Goal: Transaction & Acquisition: Book appointment/travel/reservation

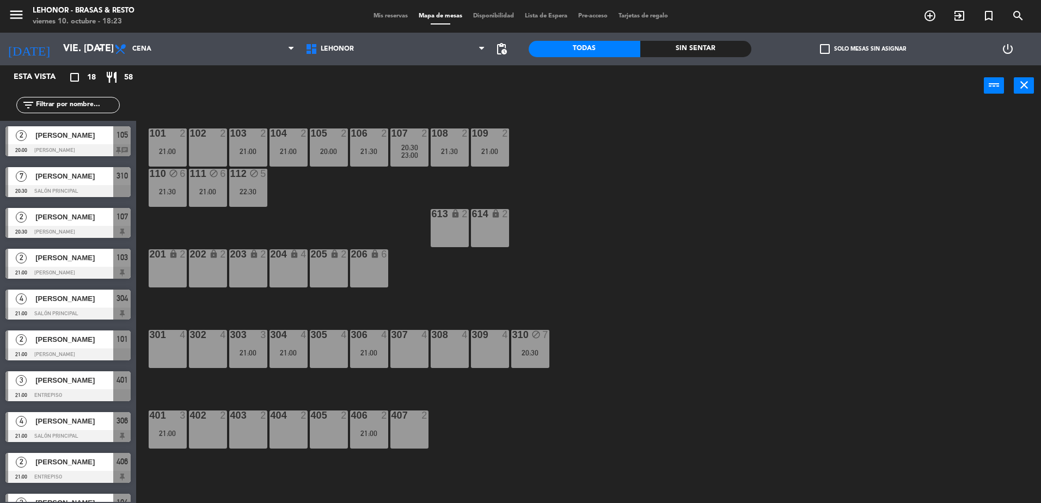
click at [219, 143] on div "102 2" at bounding box center [208, 147] width 38 height 38
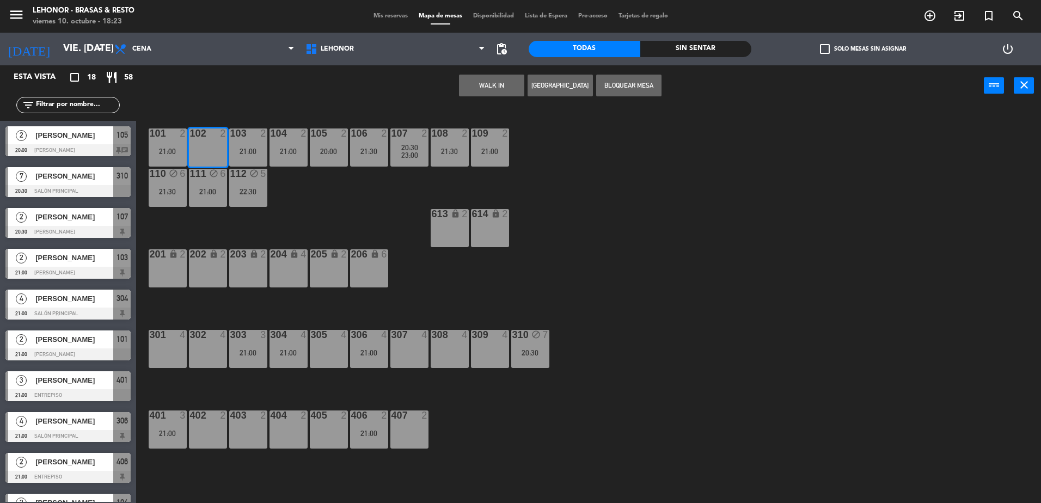
click at [555, 87] on button "[GEOGRAPHIC_DATA]" at bounding box center [559, 86] width 65 height 22
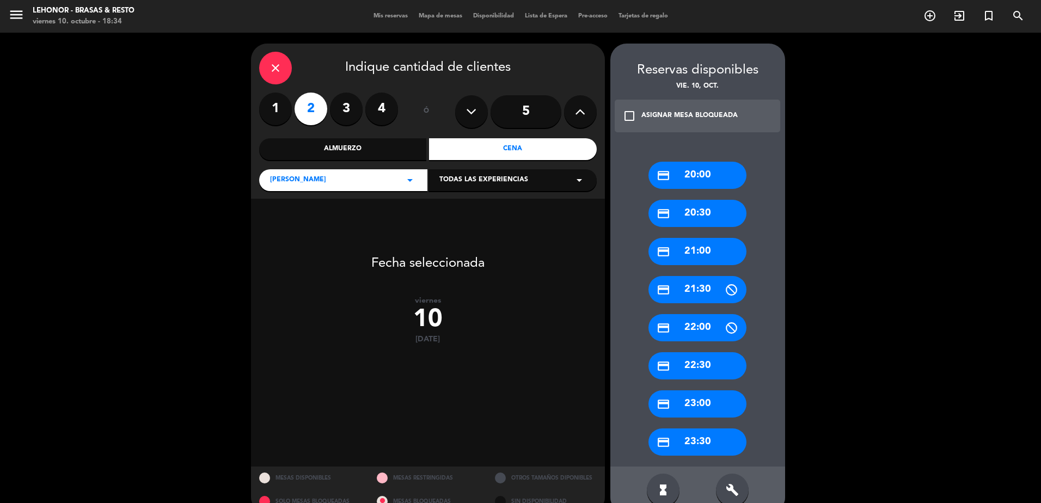
click at [285, 67] on div "close" at bounding box center [275, 68] width 33 height 33
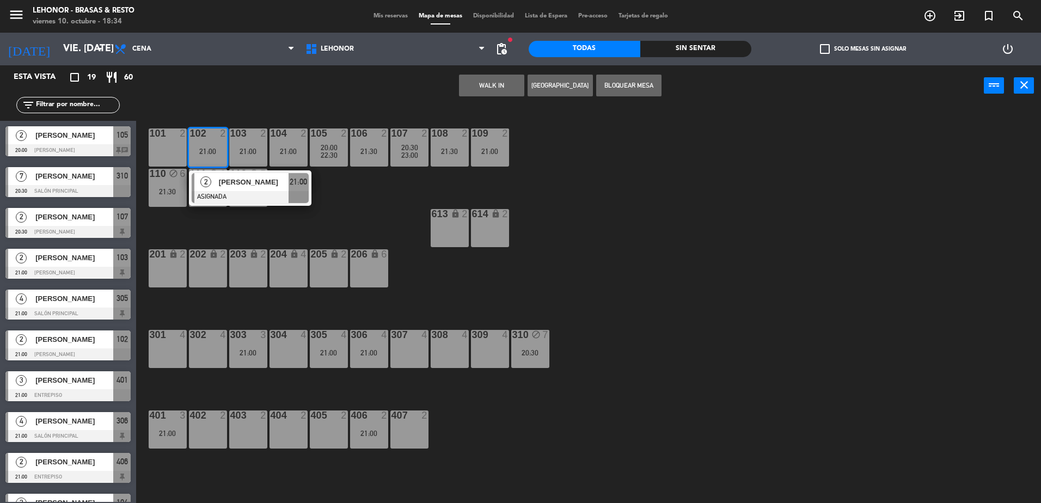
click at [365, 193] on div "101 2 102 2 21:00 2 [PERSON_NAME] ASIGNADA 21:00 103 2 21:00 104 2 21:00 105 2 …" at bounding box center [593, 307] width 894 height 397
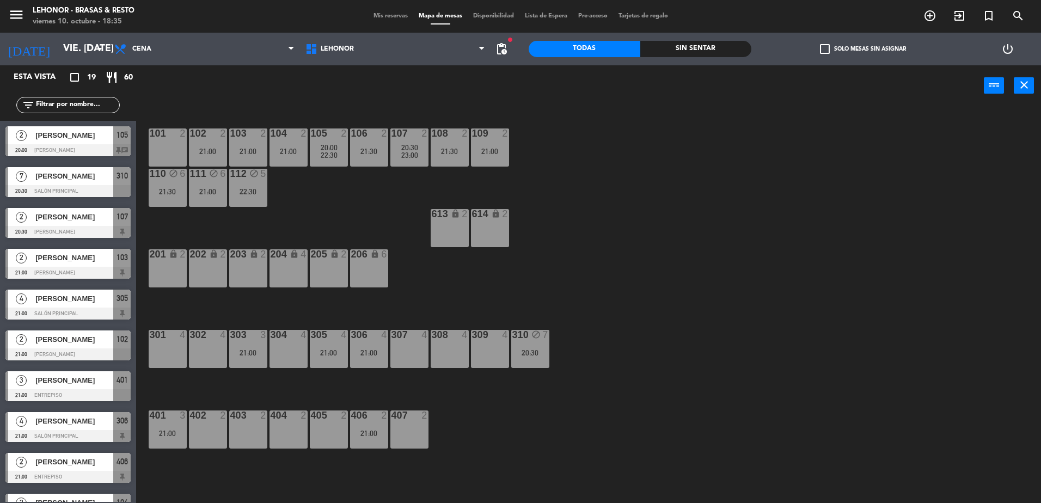
click at [13, 14] on icon "menu" at bounding box center [16, 15] width 16 height 16
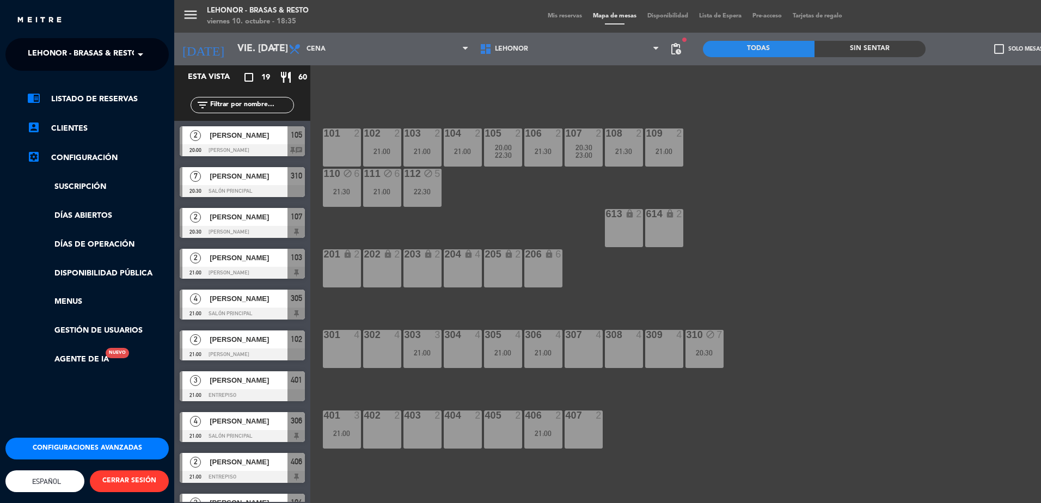
click at [63, 54] on span "Lehonor - Brasas & Resto" at bounding box center [83, 54] width 110 height 23
click at [74, 100] on span "Lehonor - Winebar" at bounding box center [52, 100] width 82 height 13
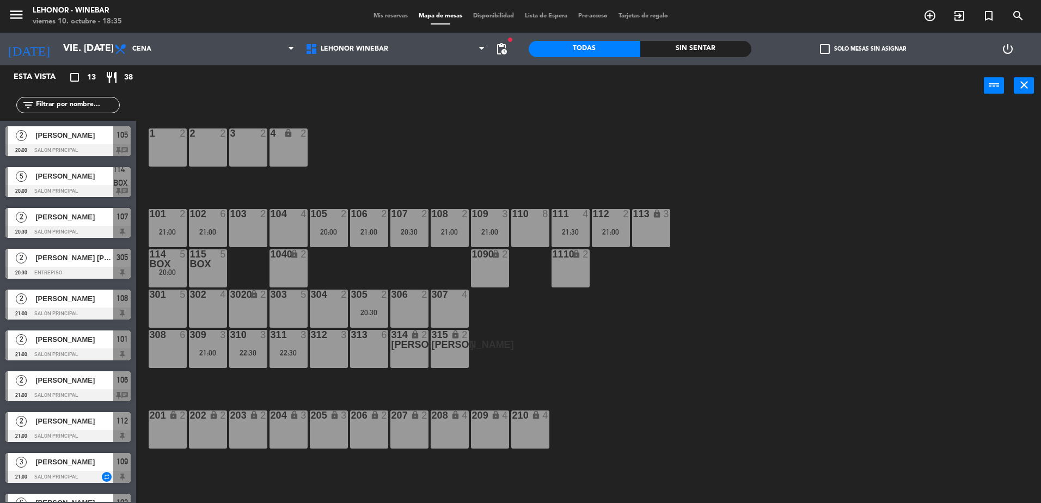
click at [249, 222] on div "103 2" at bounding box center [248, 228] width 38 height 38
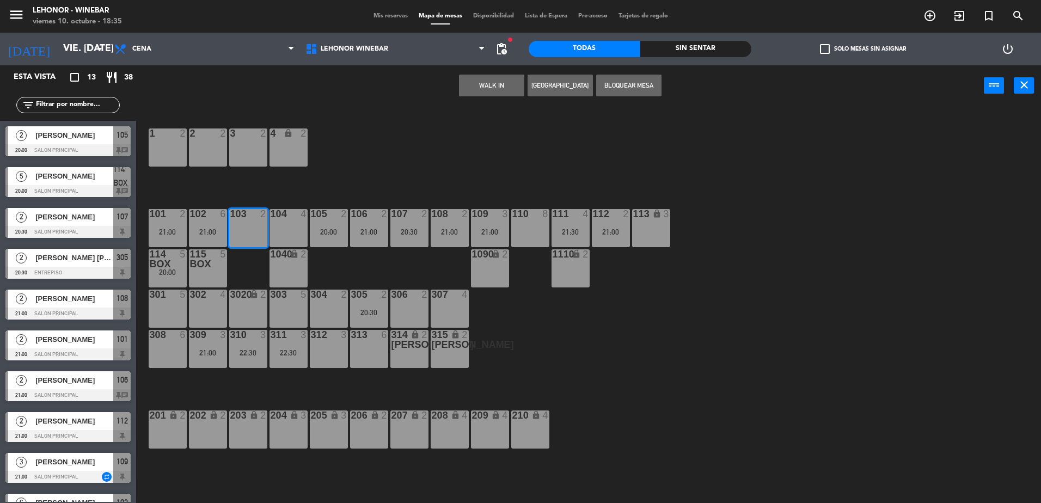
click at [573, 80] on button "[GEOGRAPHIC_DATA]" at bounding box center [559, 86] width 65 height 22
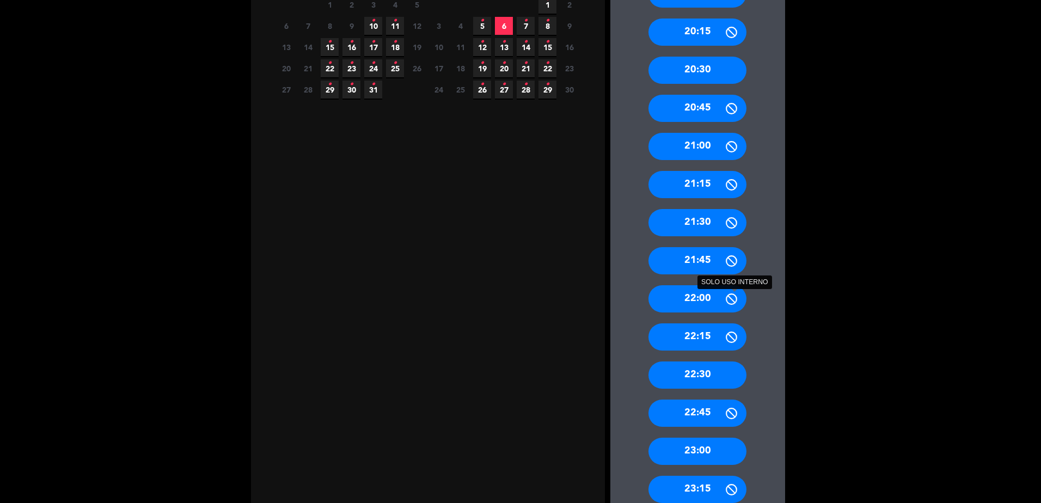
scroll to position [255, 0]
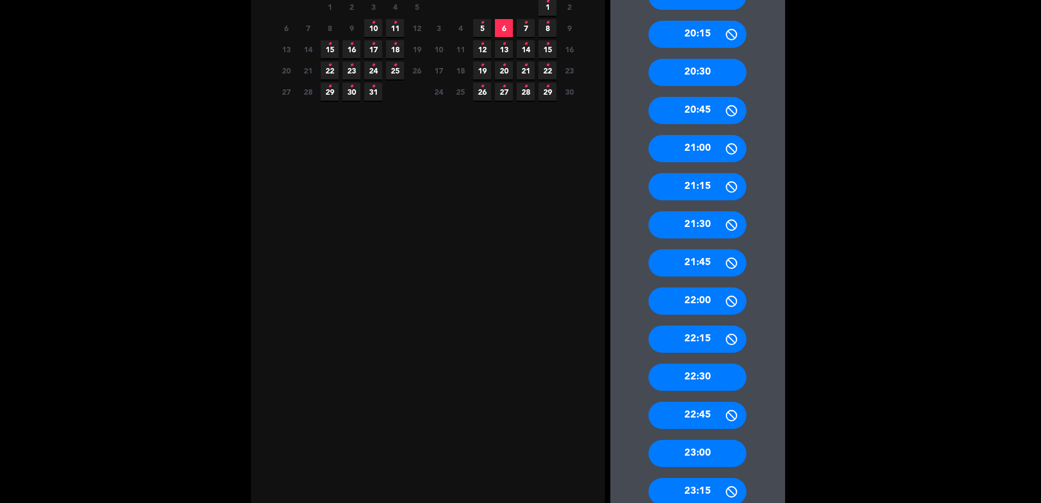
click at [715, 373] on div "22:30" at bounding box center [697, 377] width 98 height 27
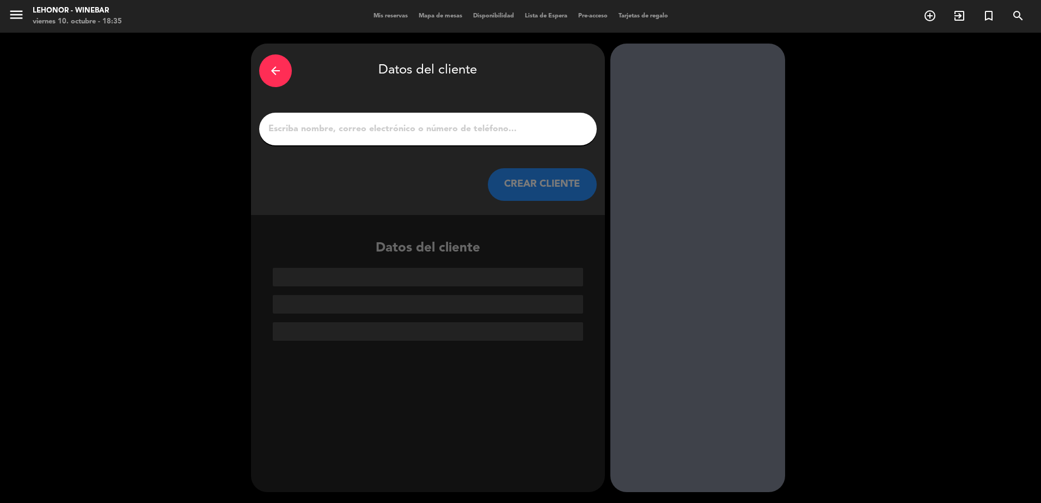
scroll to position [0, 0]
click at [432, 124] on input "1" at bounding box center [427, 128] width 321 height 15
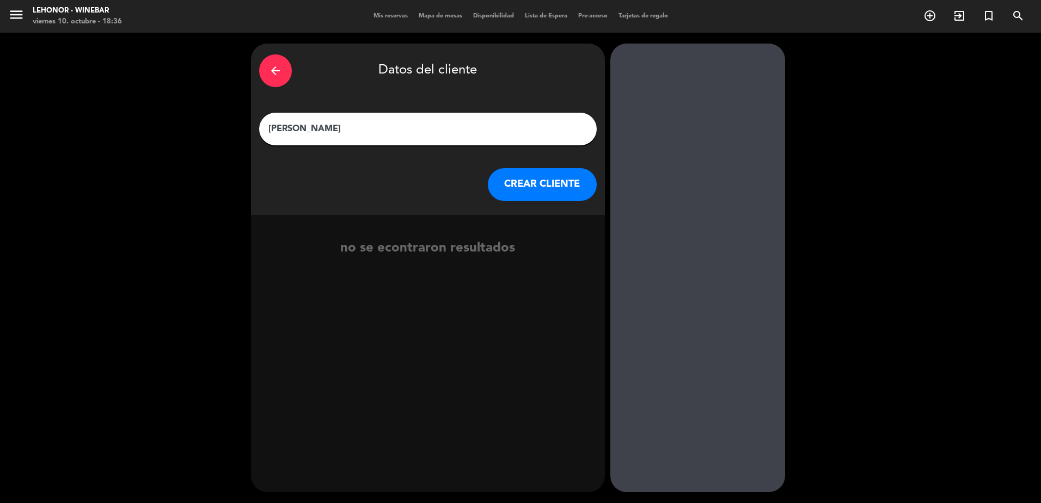
type input "[PERSON_NAME]"
click at [547, 187] on button "CREAR CLIENTE" at bounding box center [542, 184] width 109 height 33
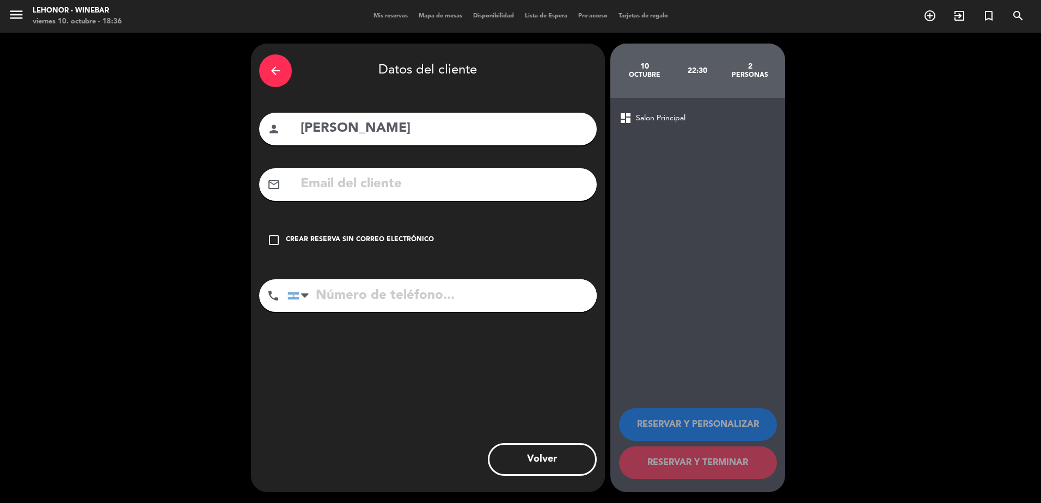
click at [415, 188] on input "text" at bounding box center [443, 184] width 289 height 22
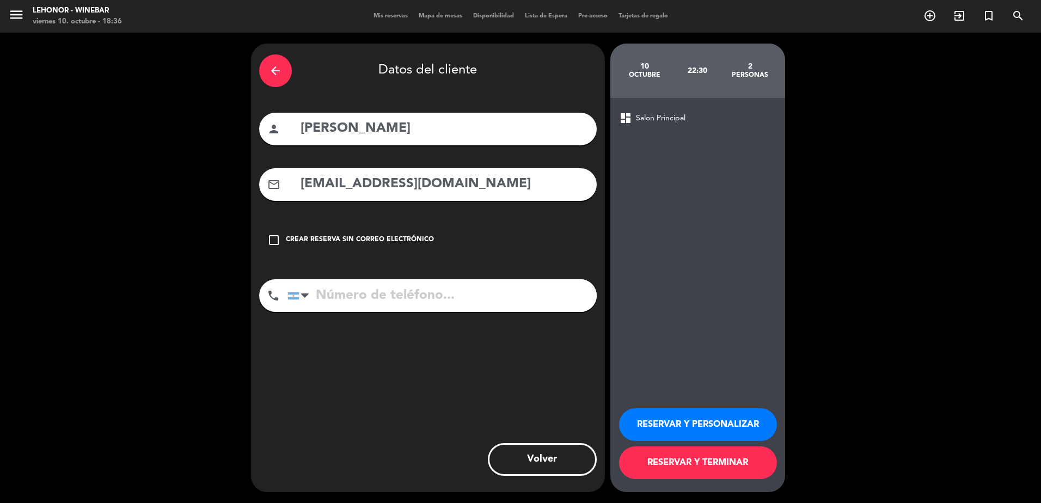
type input "[EMAIL_ADDRESS][DOMAIN_NAME]"
type input "3413688270"
click at [710, 424] on button "RESERVAR Y PERSONALIZAR" at bounding box center [698, 424] width 158 height 33
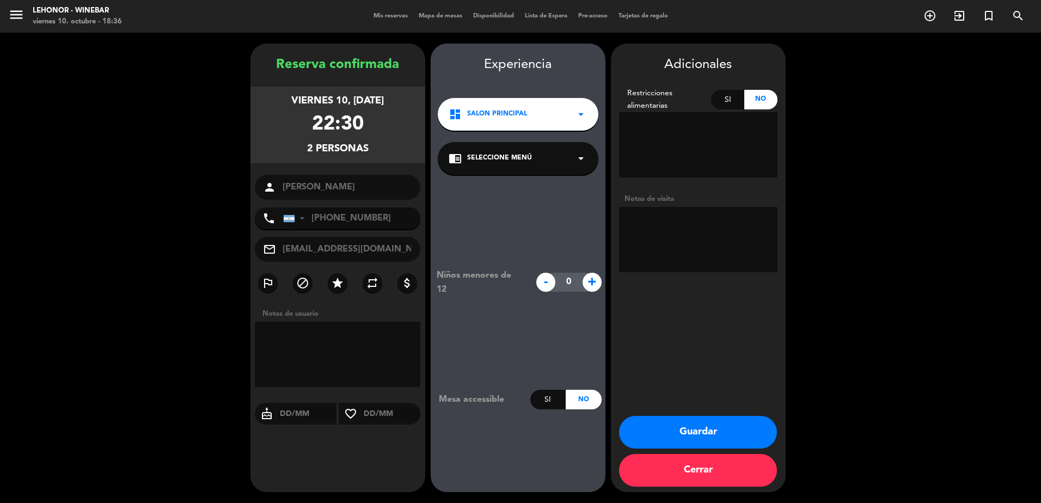
click at [679, 425] on button "Guardar" at bounding box center [698, 432] width 158 height 33
